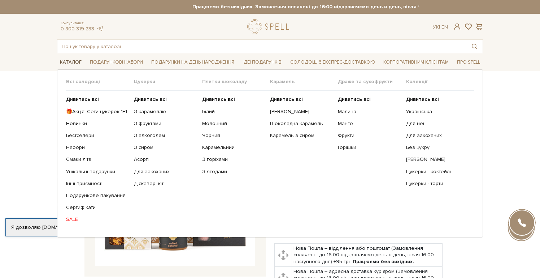
click at [69, 62] on span "Каталог" at bounding box center [70, 62] width 27 height 11
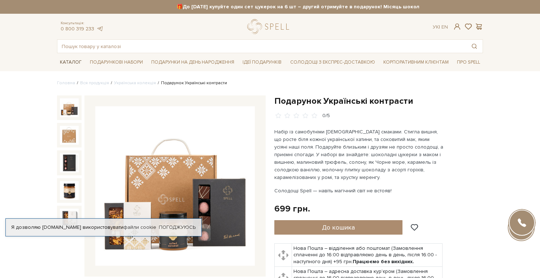
click at [73, 62] on span "Каталог" at bounding box center [70, 62] width 27 height 11
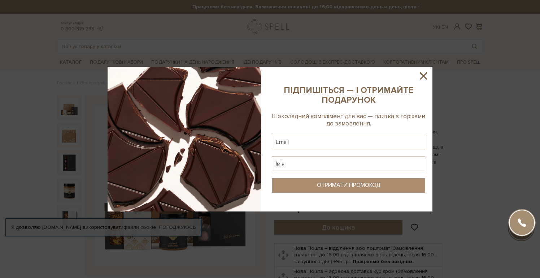
click at [70, 148] on div at bounding box center [270, 139] width 540 height 278
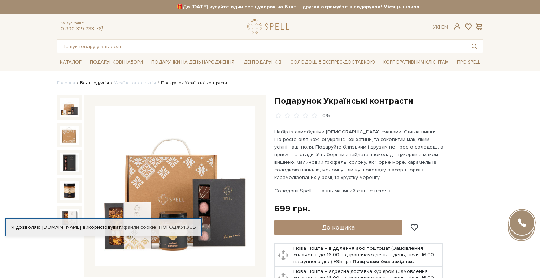
click at [91, 82] on link "Вся продукція" at bounding box center [94, 82] width 29 height 5
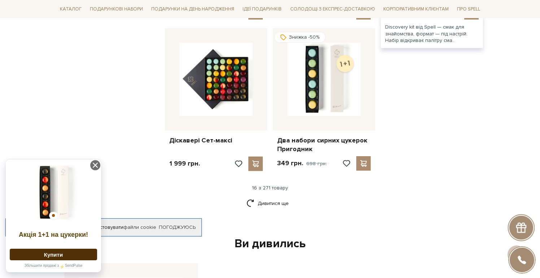
scroll to position [895, 0]
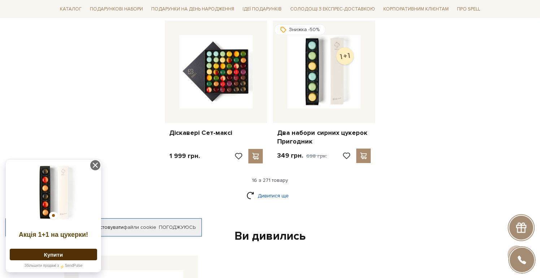
click at [266, 189] on link "Дивитися ще" at bounding box center [270, 195] width 47 height 13
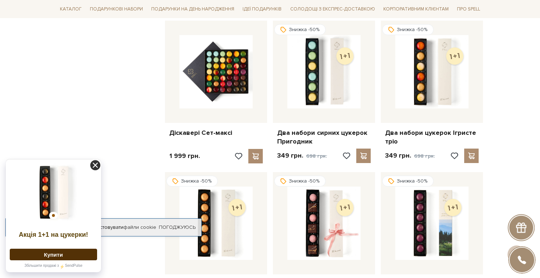
click at [97, 163] on icon at bounding box center [95, 165] width 10 height 10
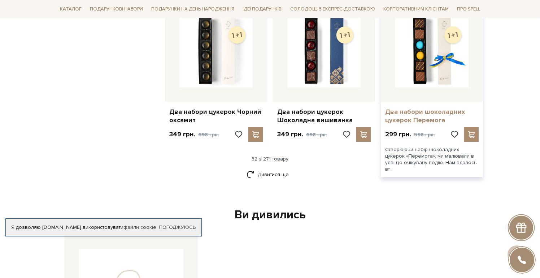
scroll to position [1677, 0]
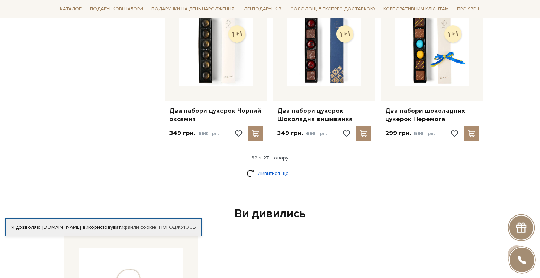
click at [271, 167] on link "Дивитися ще" at bounding box center [270, 173] width 47 height 13
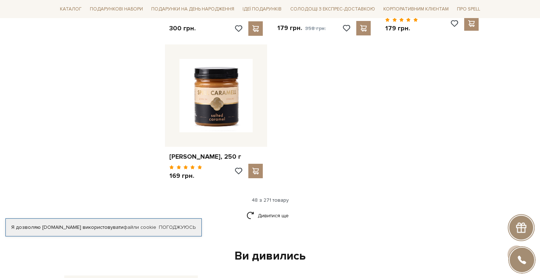
scroll to position [2572, 0]
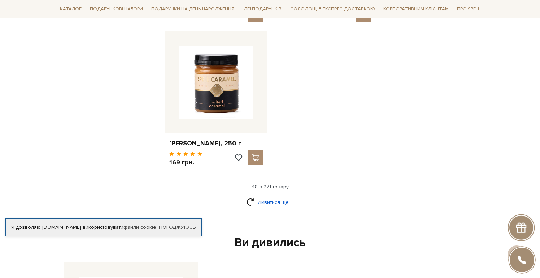
click at [268, 196] on link "Дивитися ще" at bounding box center [270, 202] width 47 height 13
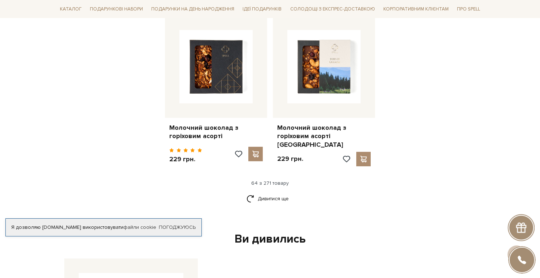
scroll to position [3371, 0]
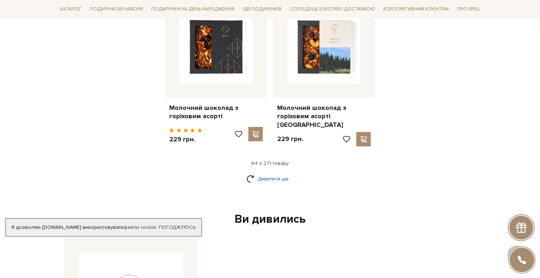
click at [258, 172] on link "Дивитися ще" at bounding box center [270, 178] width 47 height 13
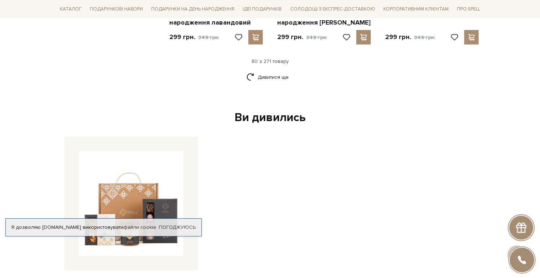
scroll to position [4276, 0]
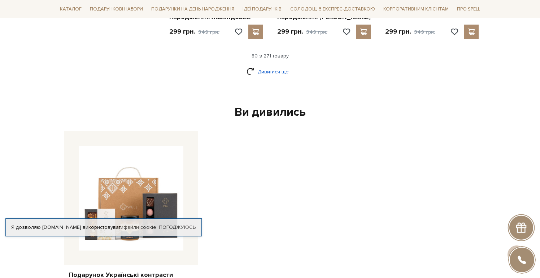
click at [266, 65] on link "Дивитися ще" at bounding box center [270, 71] width 47 height 13
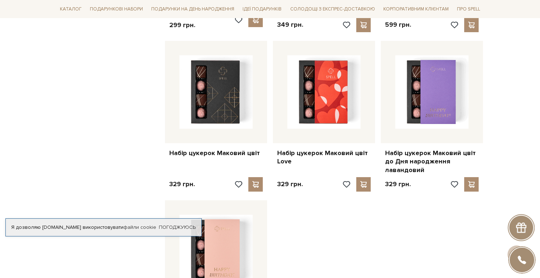
scroll to position [4902, 0]
